Goal: Share content

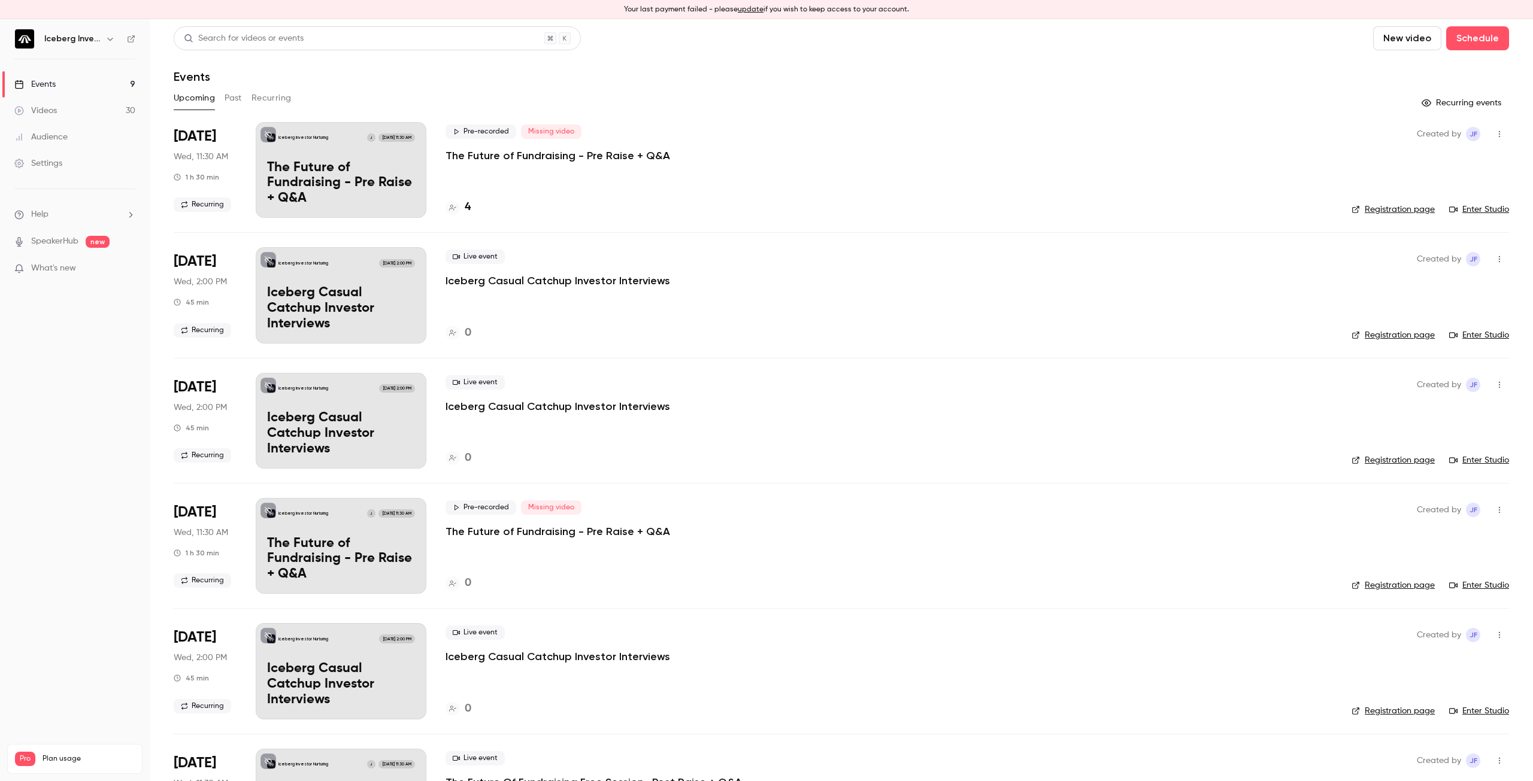
click at [280, 99] on button "Recurring" at bounding box center [271, 98] width 40 height 19
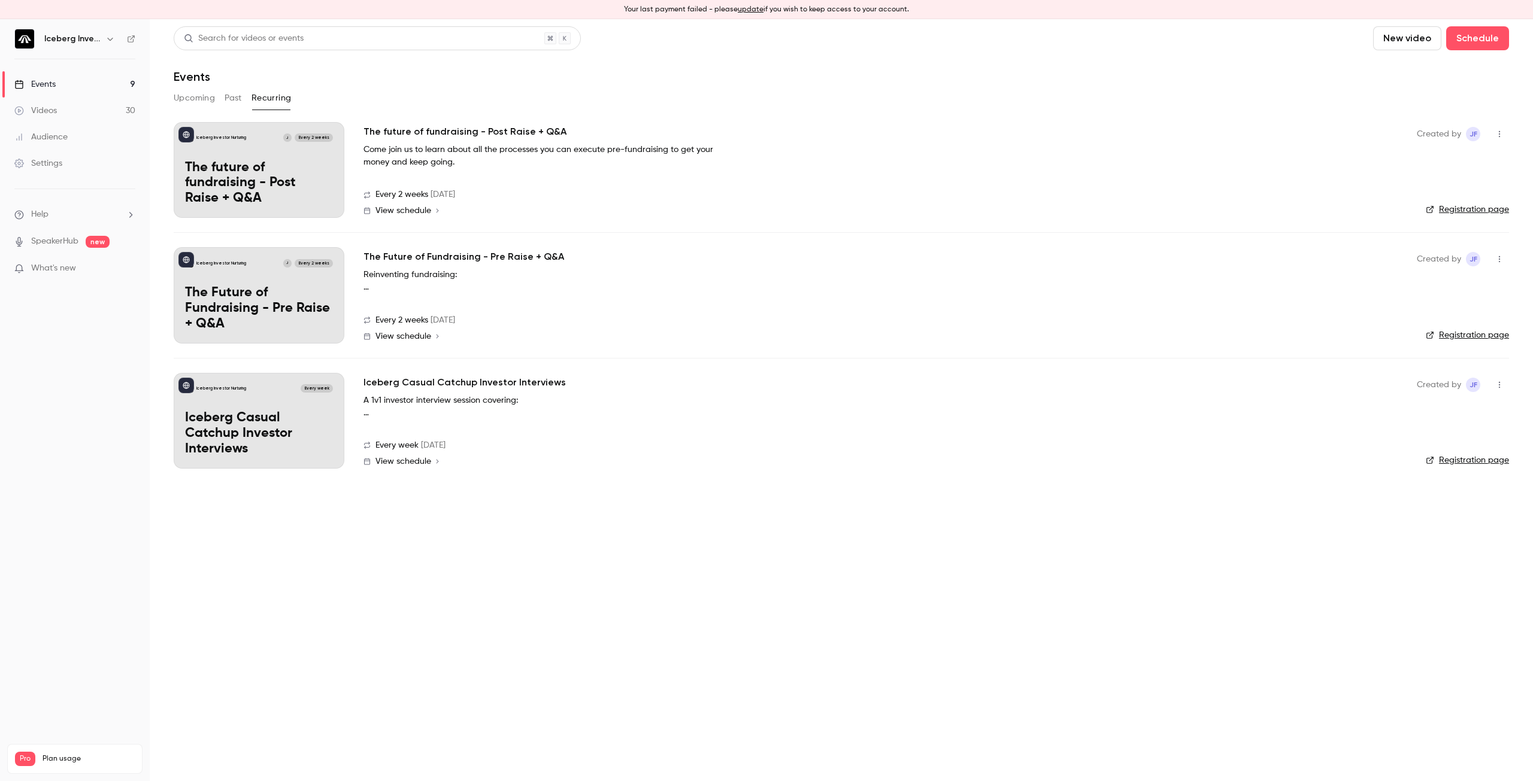
click at [229, 98] on button "Past" at bounding box center [233, 98] width 17 height 19
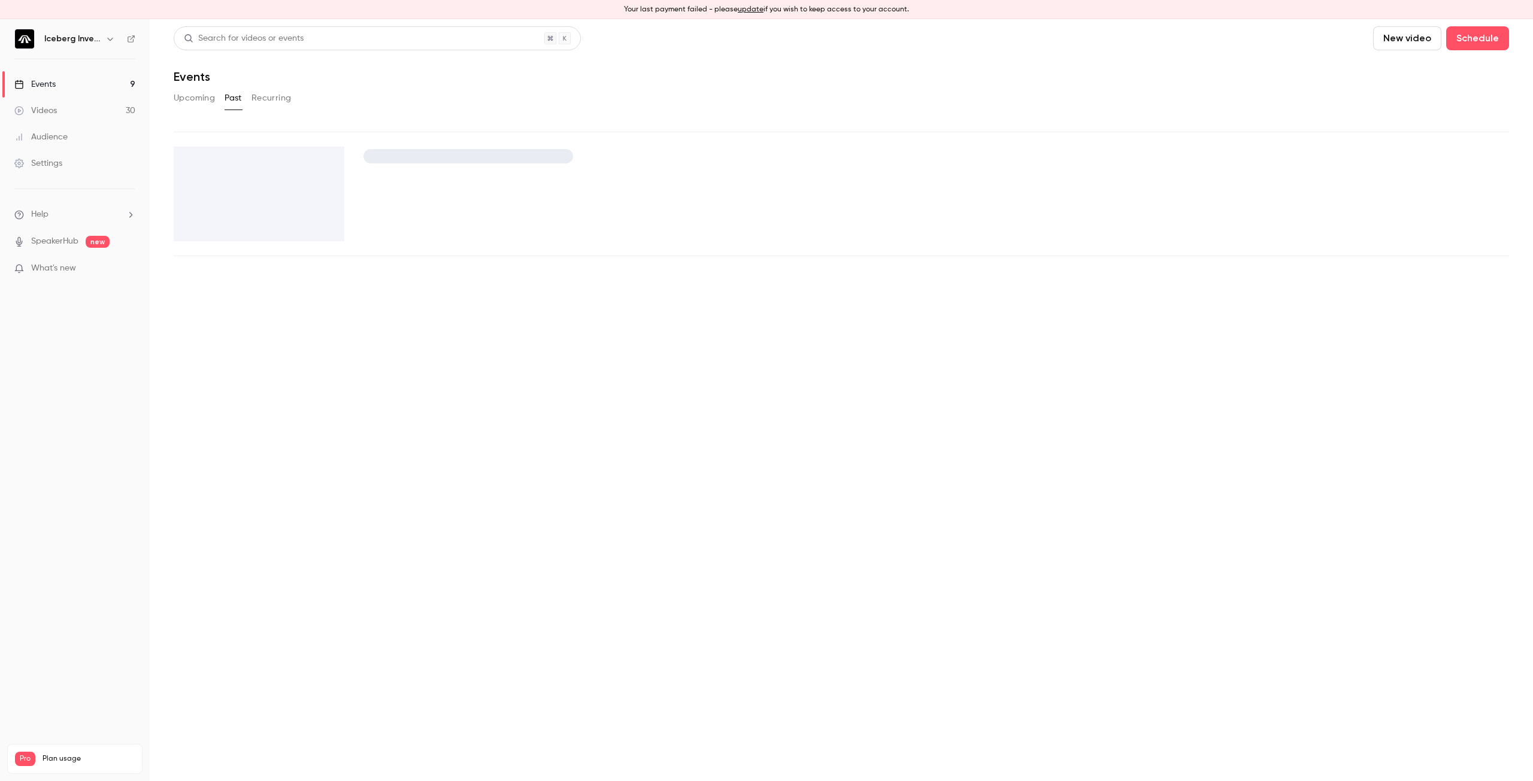
click at [199, 98] on button "Upcoming" at bounding box center [194, 98] width 41 height 19
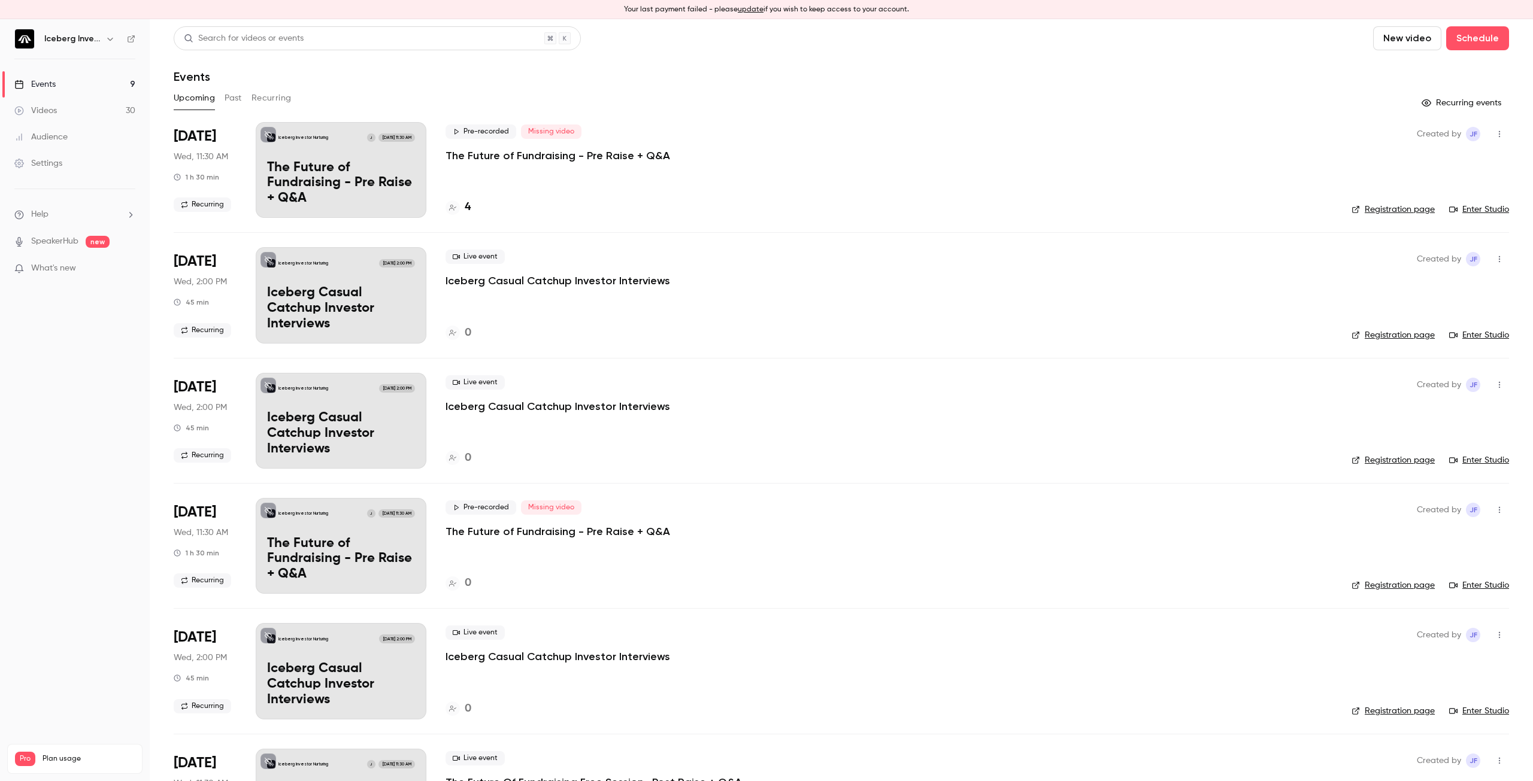
click at [463, 205] on div "4" at bounding box center [457, 207] width 25 height 16
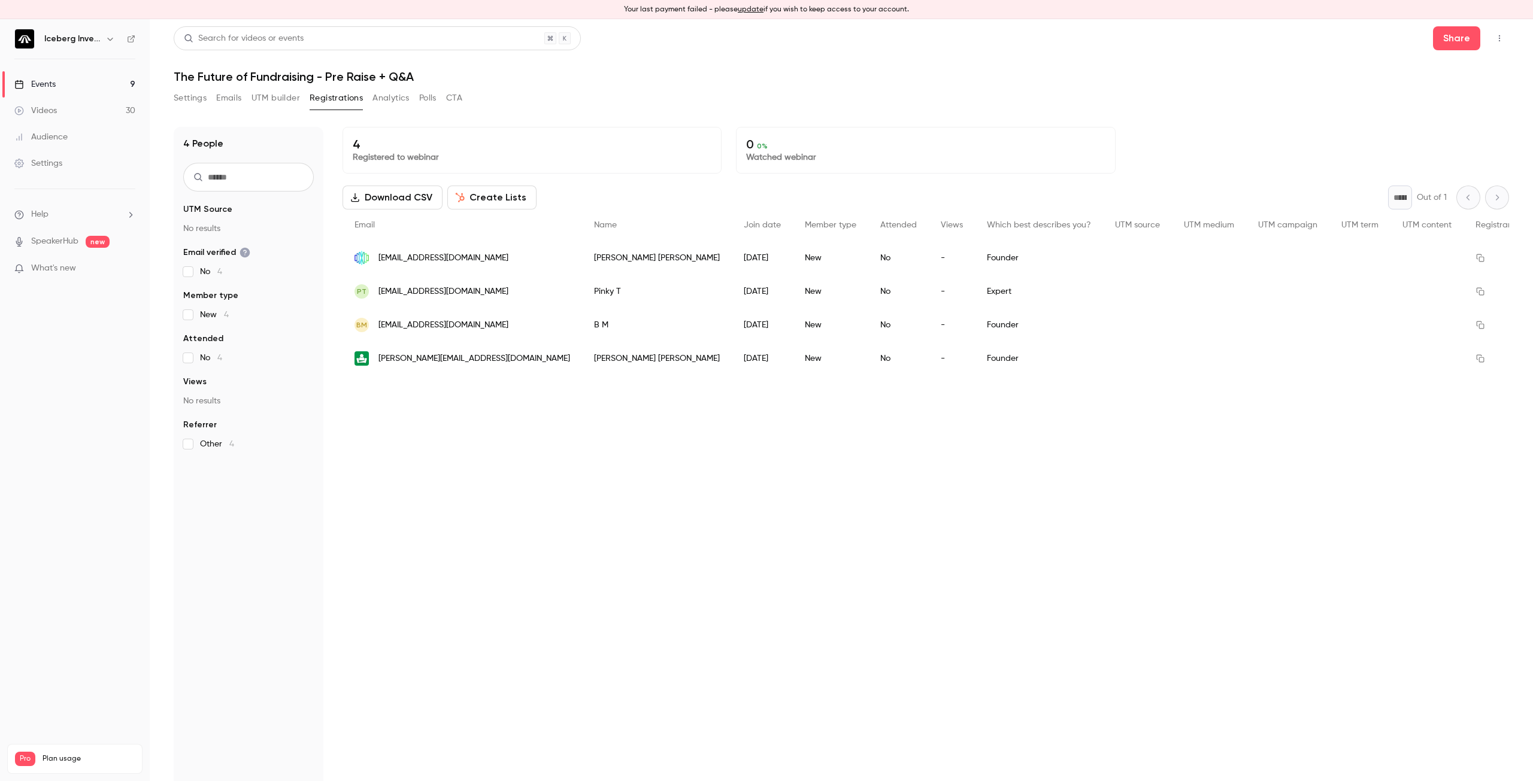
click at [53, 80] on div "Events" at bounding box center [34, 84] width 41 height 12
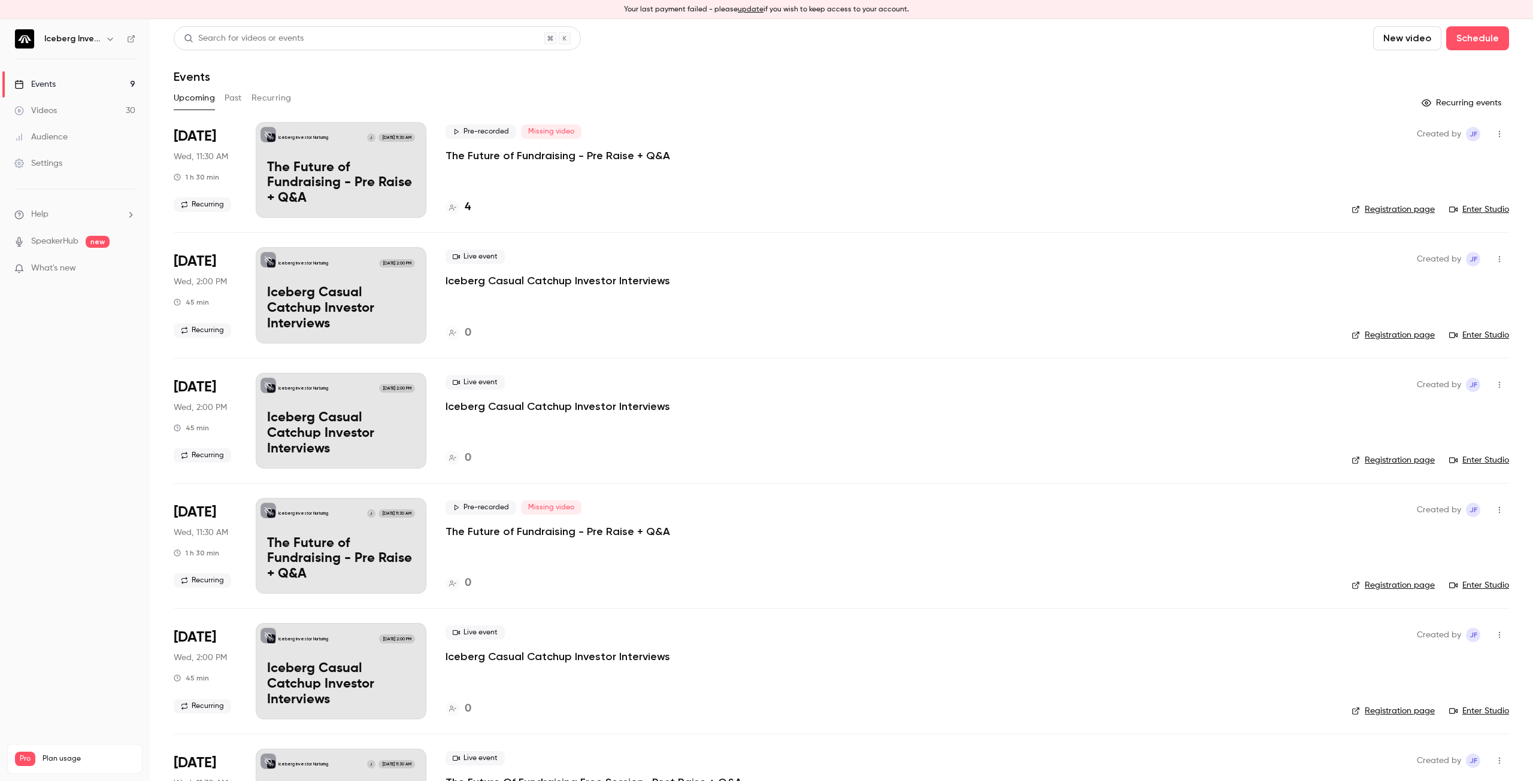
click at [535, 157] on p "The Future of Fundraising - Pre Raise + Q&A" at bounding box center [557, 155] width 225 height 14
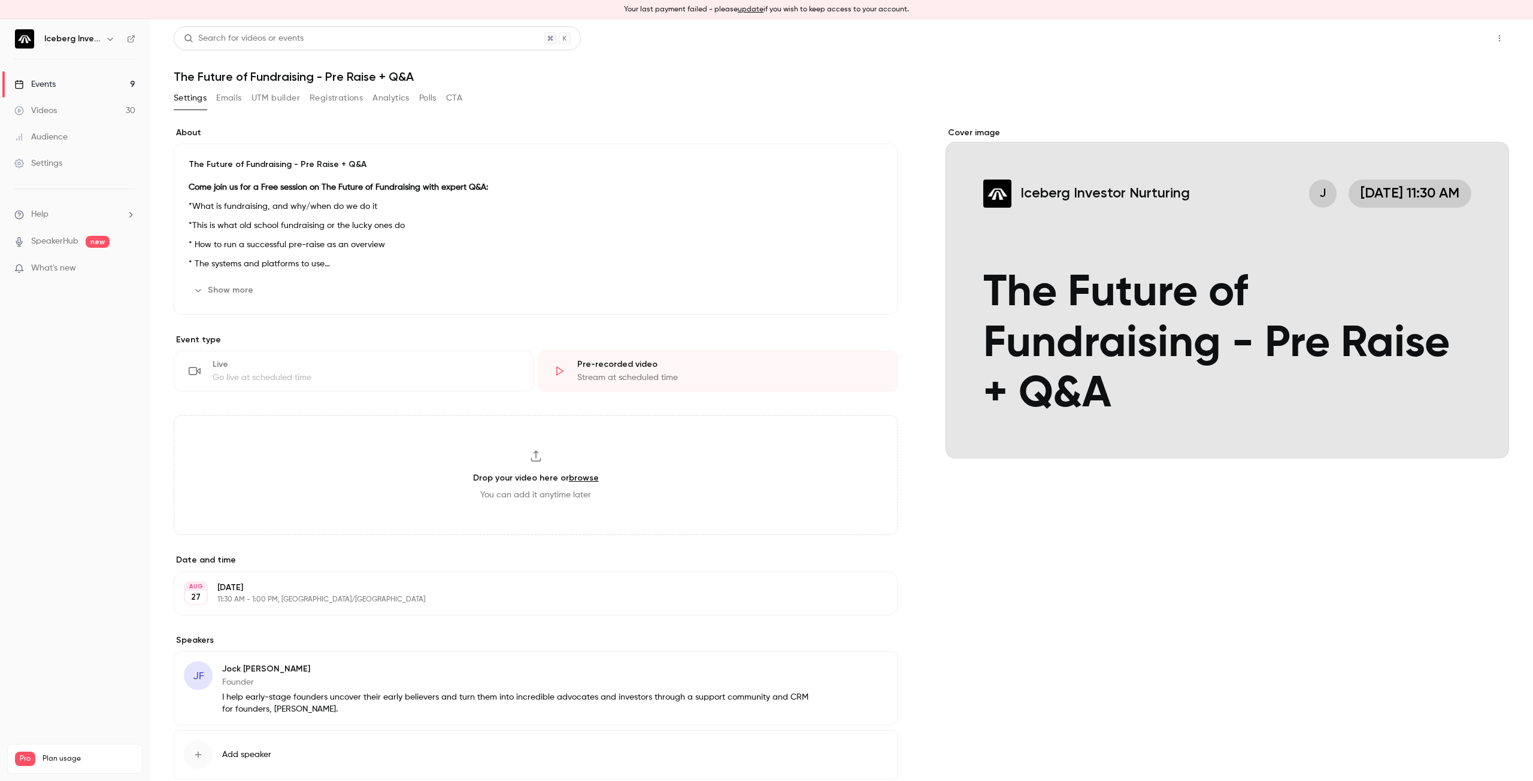
click at [1448, 32] on button "Share" at bounding box center [1456, 38] width 47 height 24
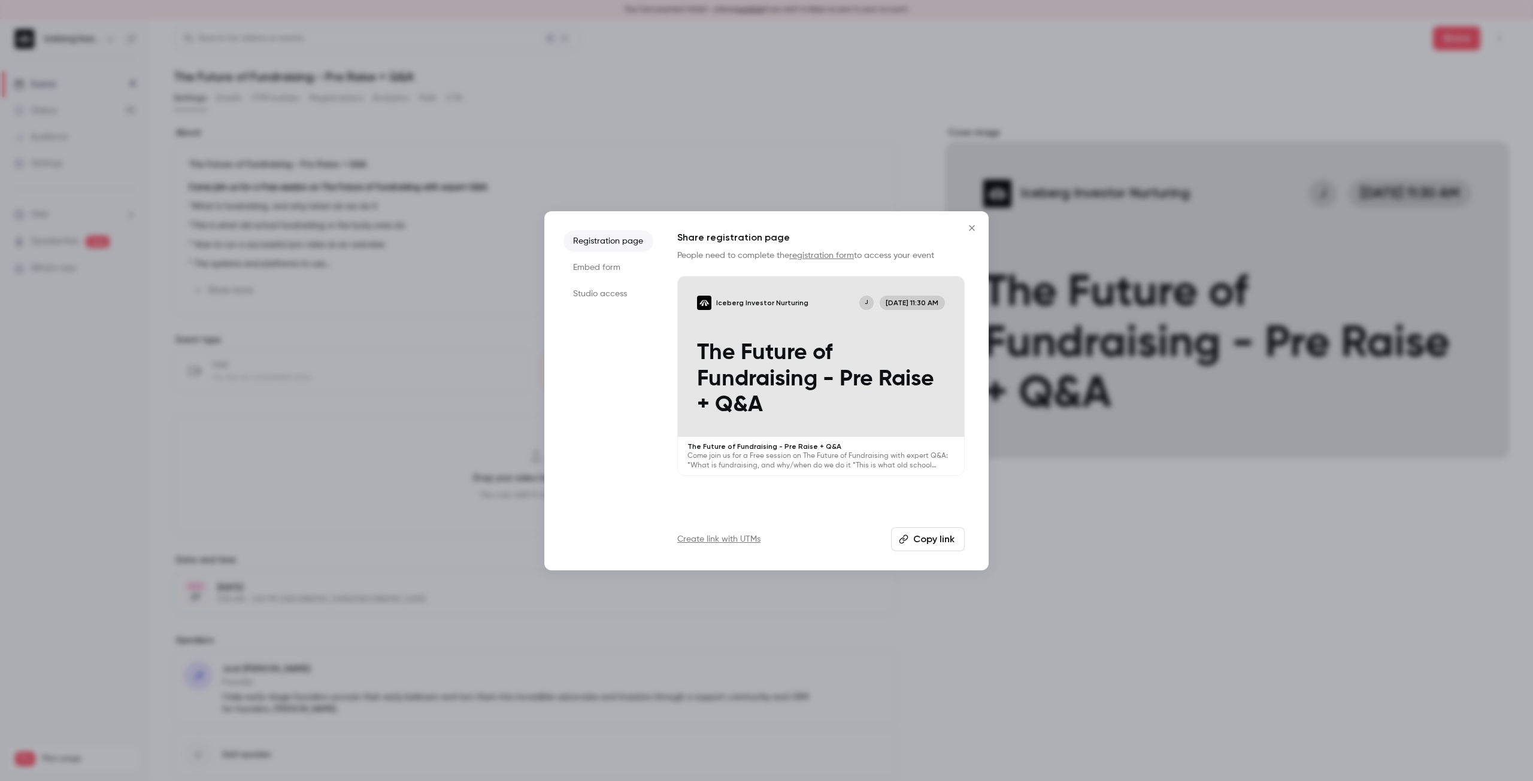
click at [923, 541] on button "Copy link" at bounding box center [928, 539] width 74 height 24
click at [965, 166] on div at bounding box center [766, 390] width 1533 height 781
